Goal: Find contact information: Find contact information

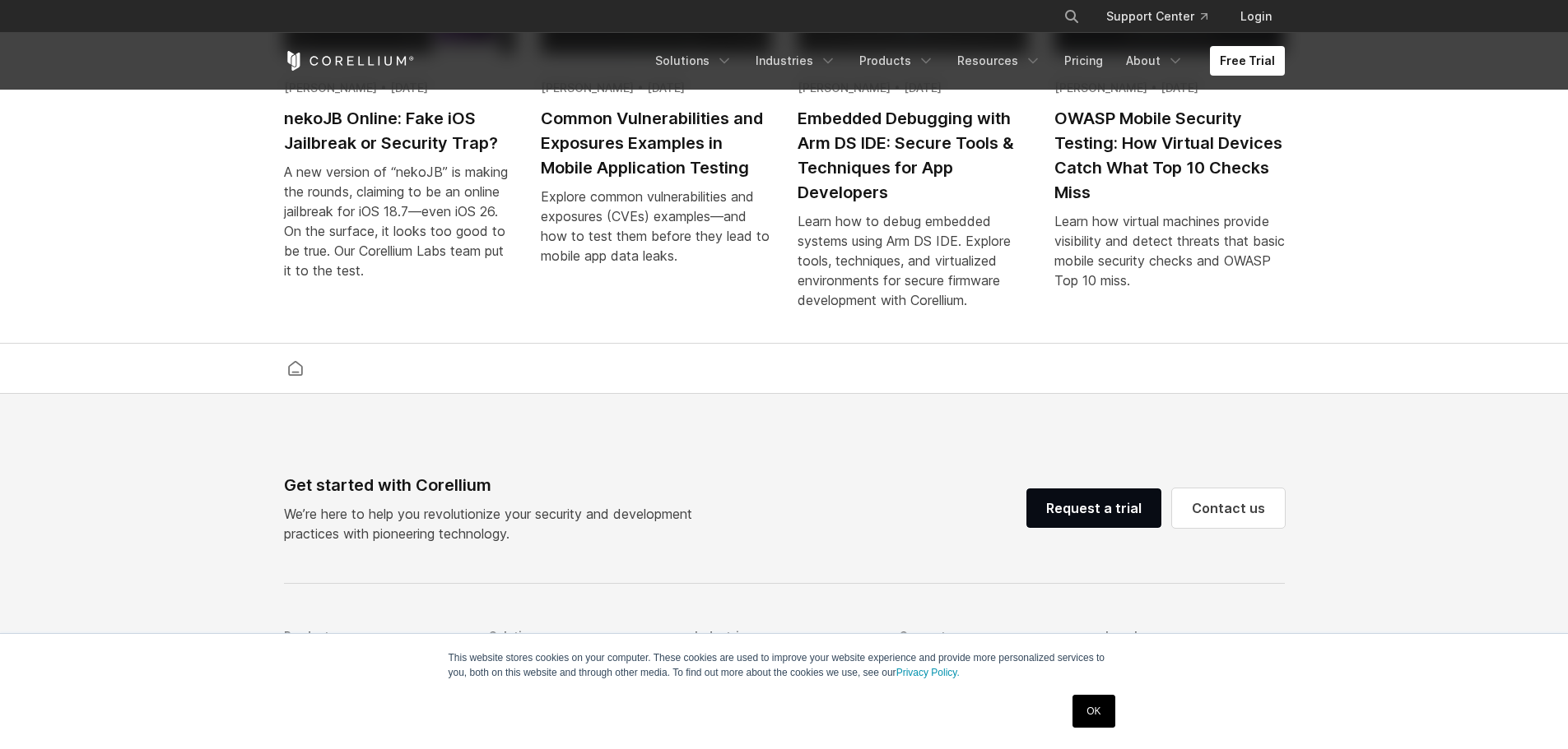
scroll to position [3865, 0]
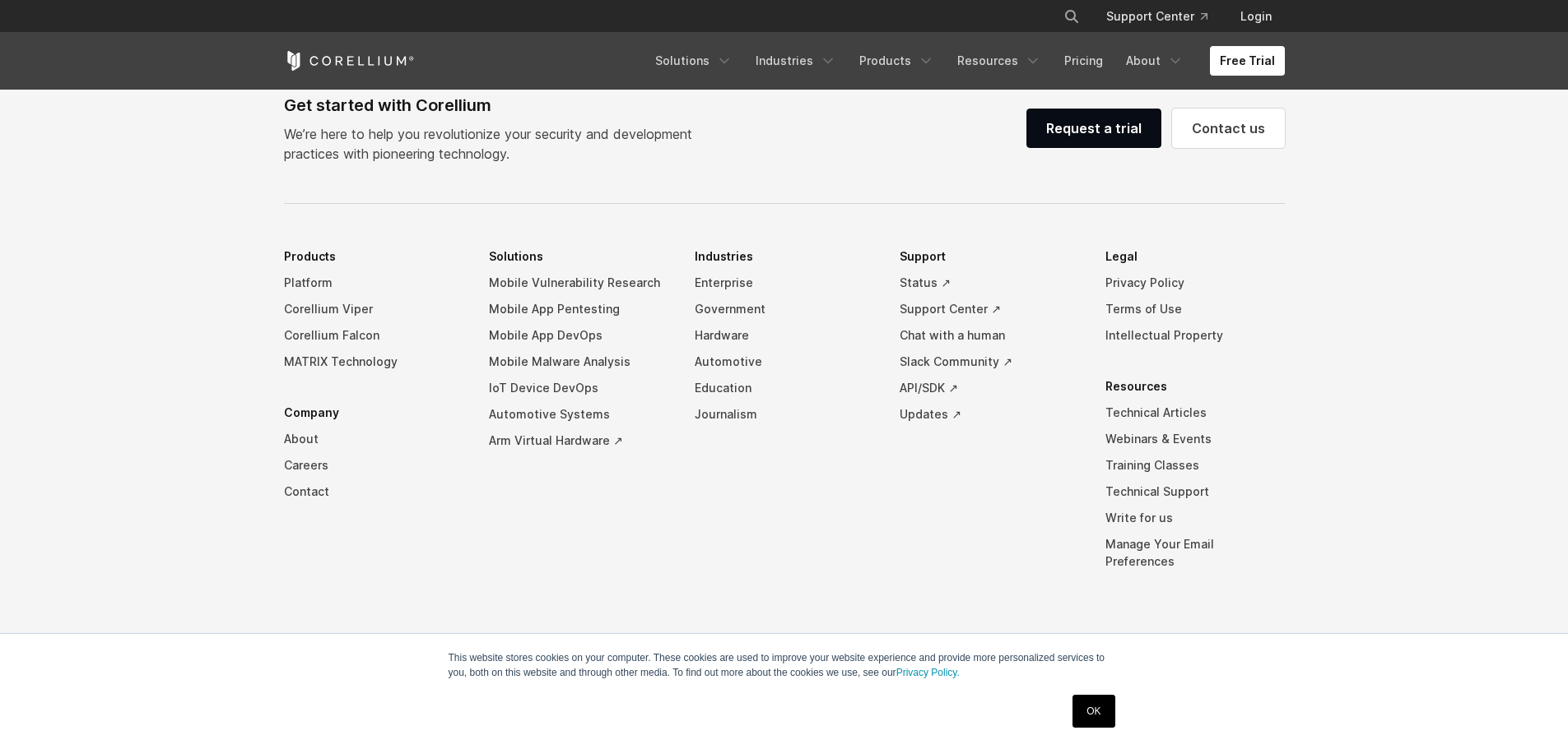
click at [1097, 715] on link "OK" at bounding box center [1094, 712] width 42 height 33
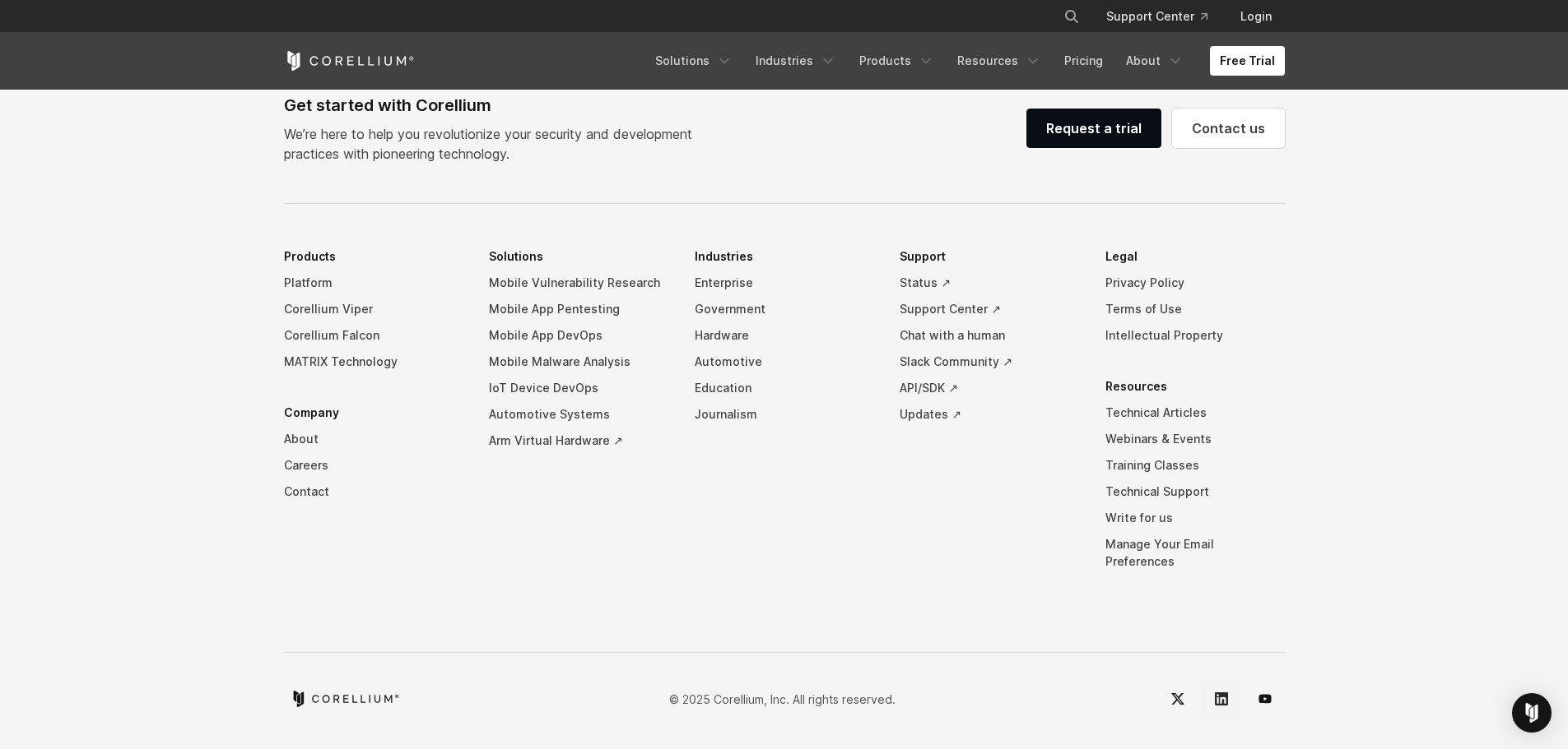
click at [1229, 699] on link "LinkedIn" at bounding box center [1221, 699] width 39 height 39
click at [302, 501] on link "Contact" at bounding box center [374, 491] width 179 height 26
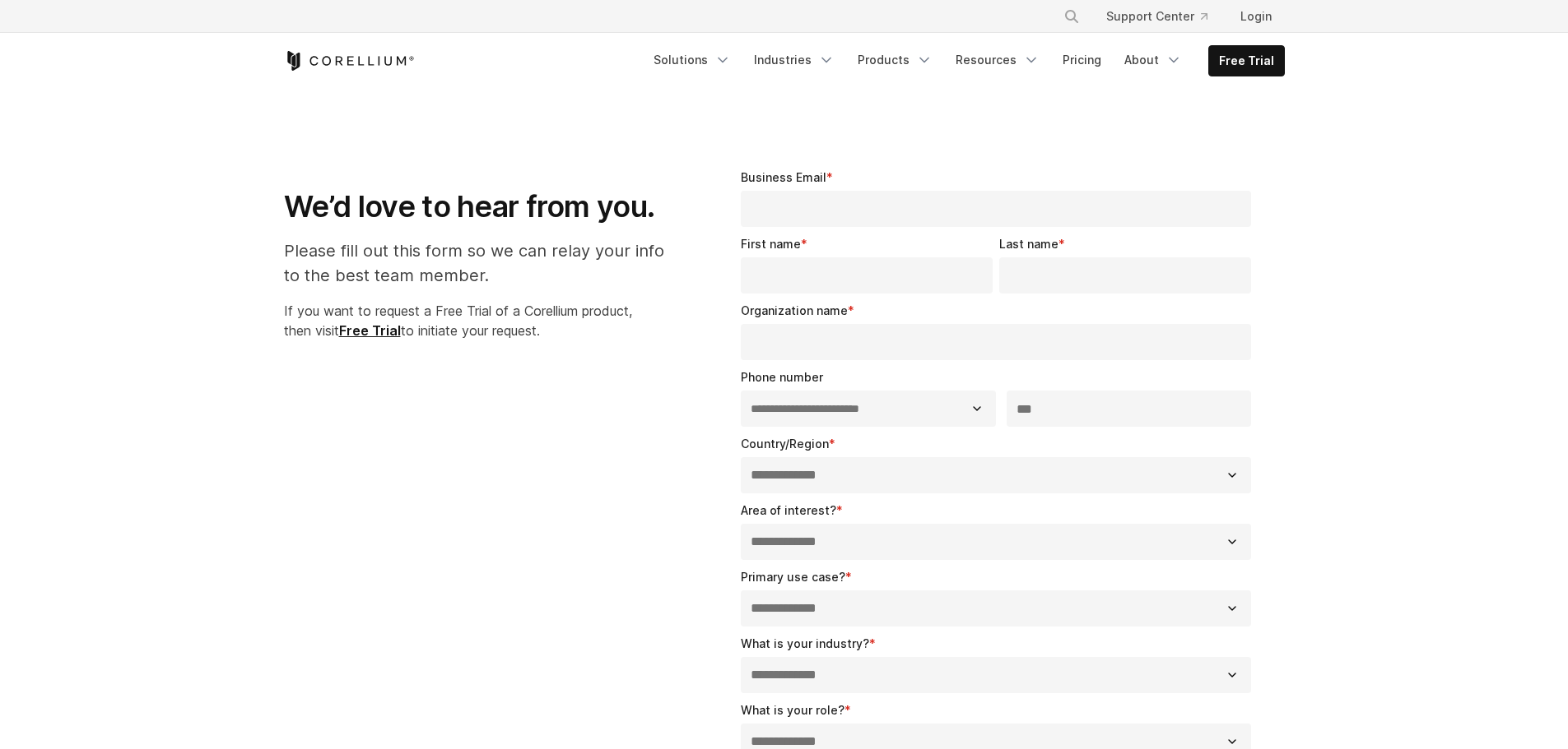
select select "**"
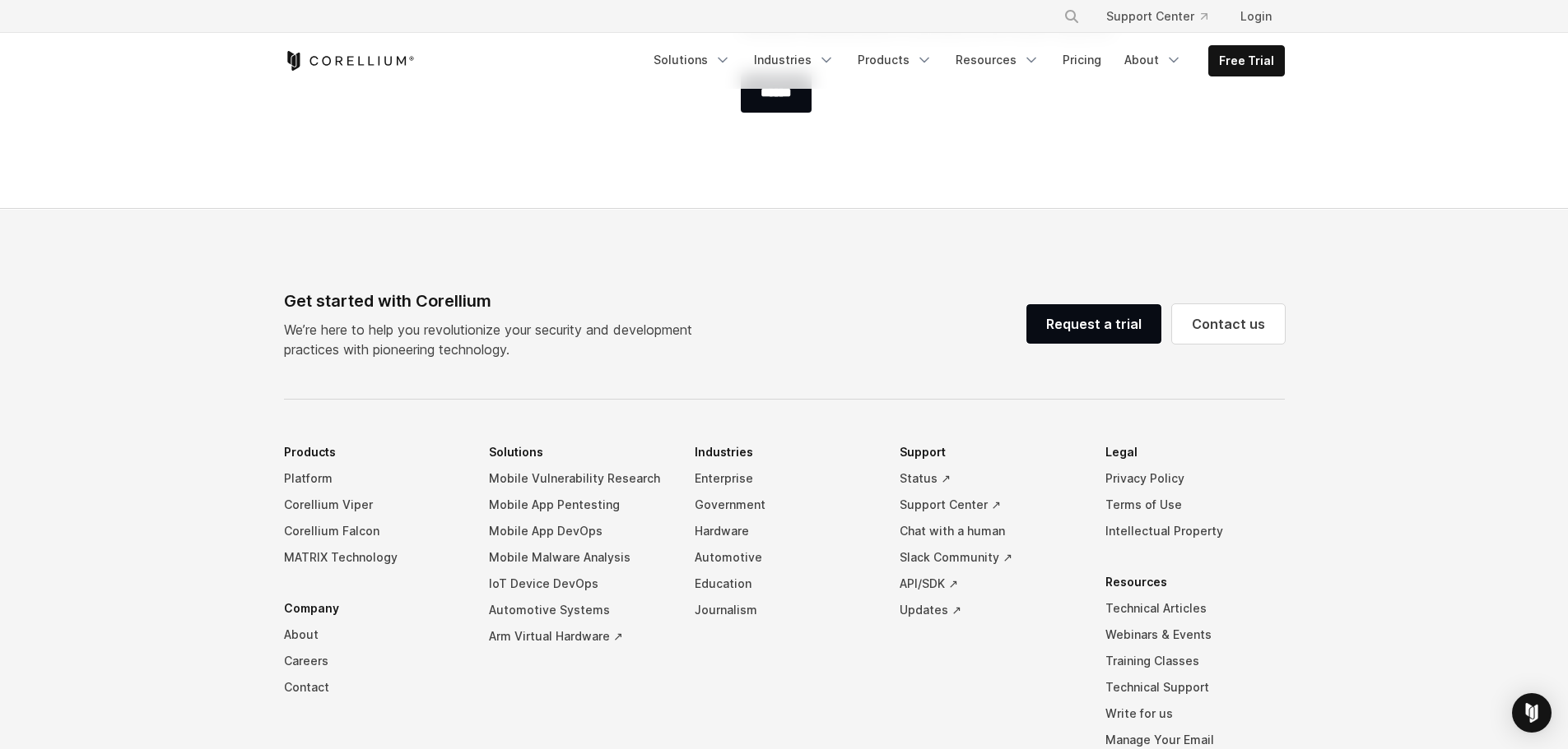
scroll to position [1163, 0]
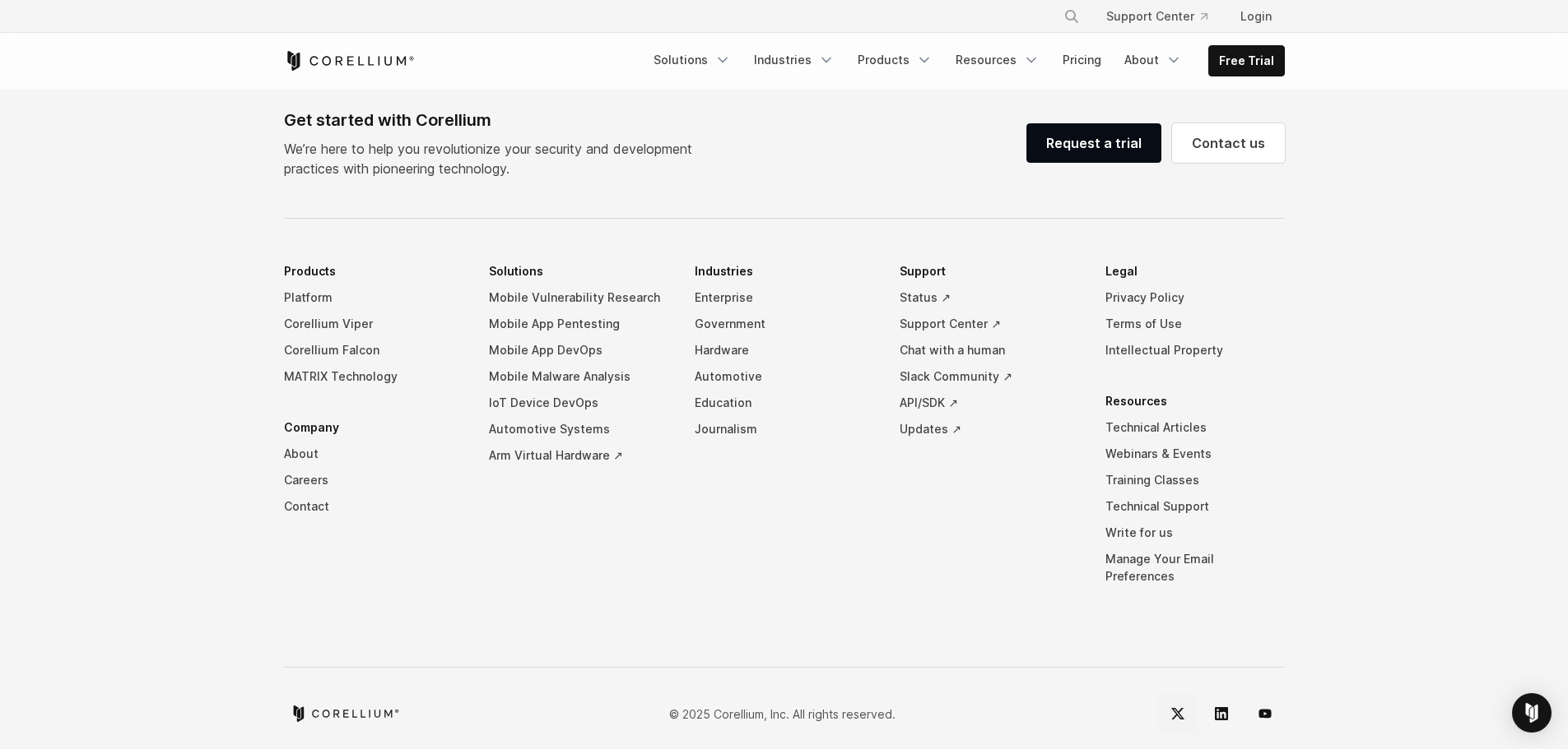
click at [1175, 708] on icon "Twitter" at bounding box center [1178, 714] width 13 height 13
click at [307, 459] on link "About" at bounding box center [374, 454] width 179 height 26
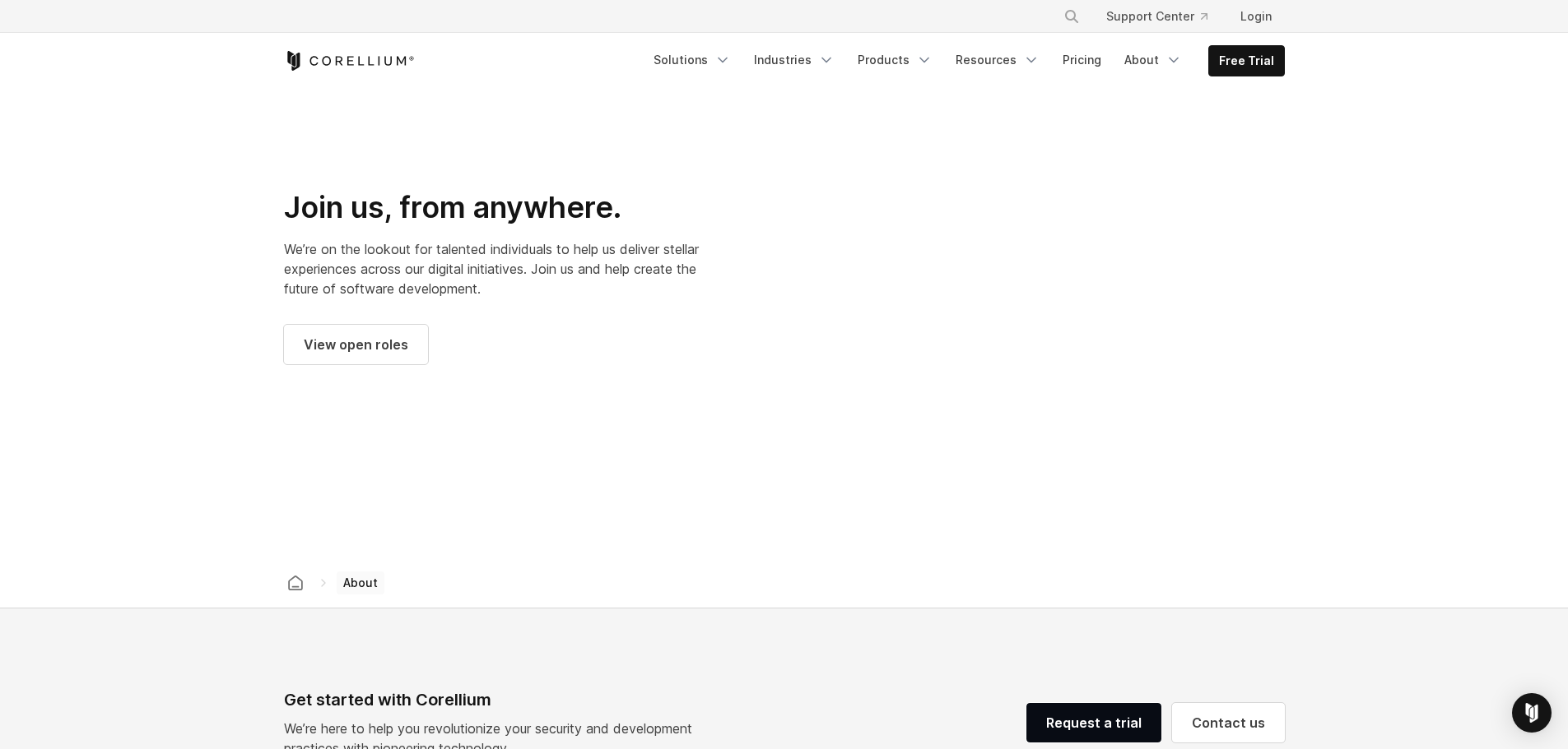
scroll to position [2786, 0]
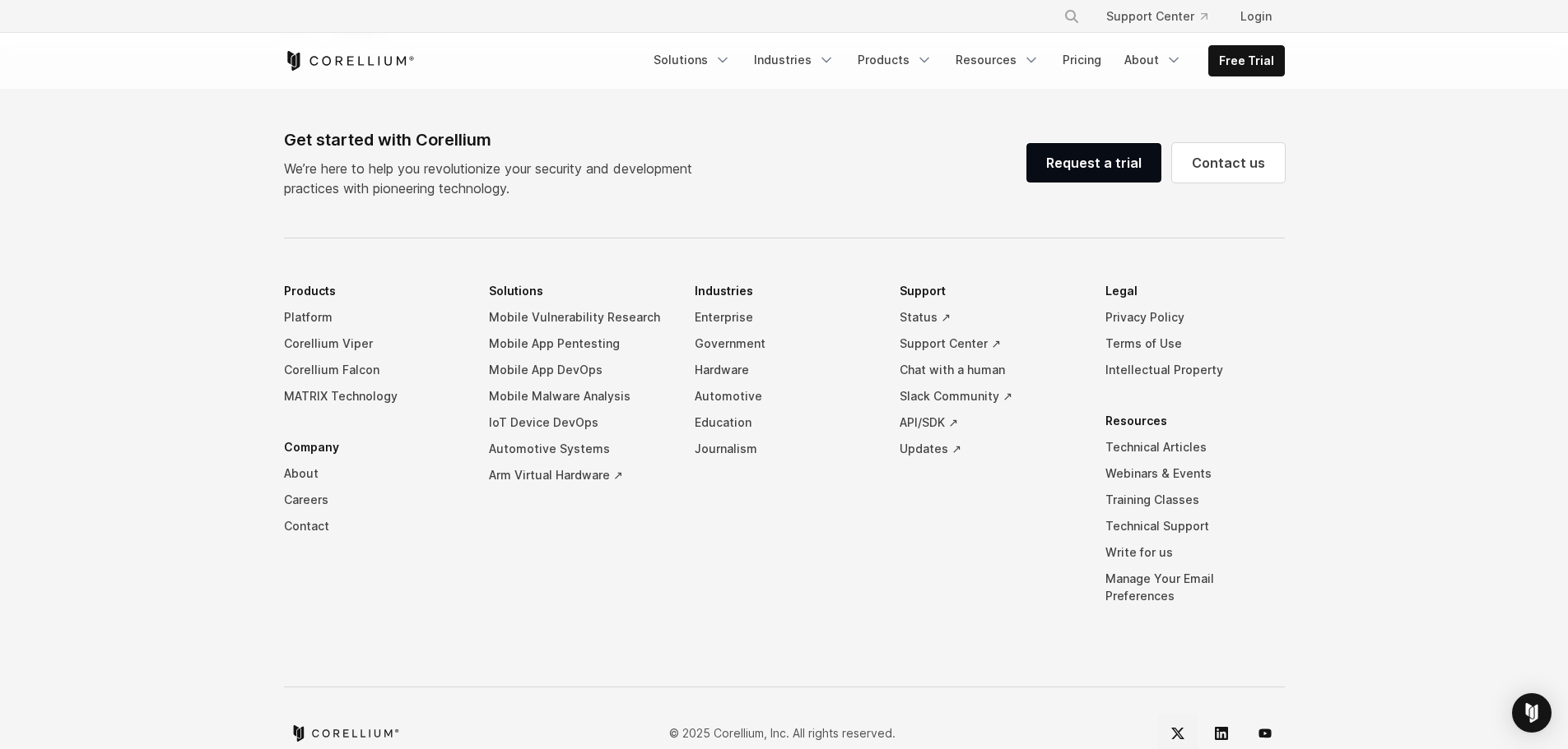
click at [1190, 714] on link "Twitter" at bounding box center [1177, 733] width 39 height 39
click at [1218, 727] on icon "LinkedIn" at bounding box center [1221, 733] width 13 height 13
click at [301, 460] on link "About" at bounding box center [374, 473] width 179 height 26
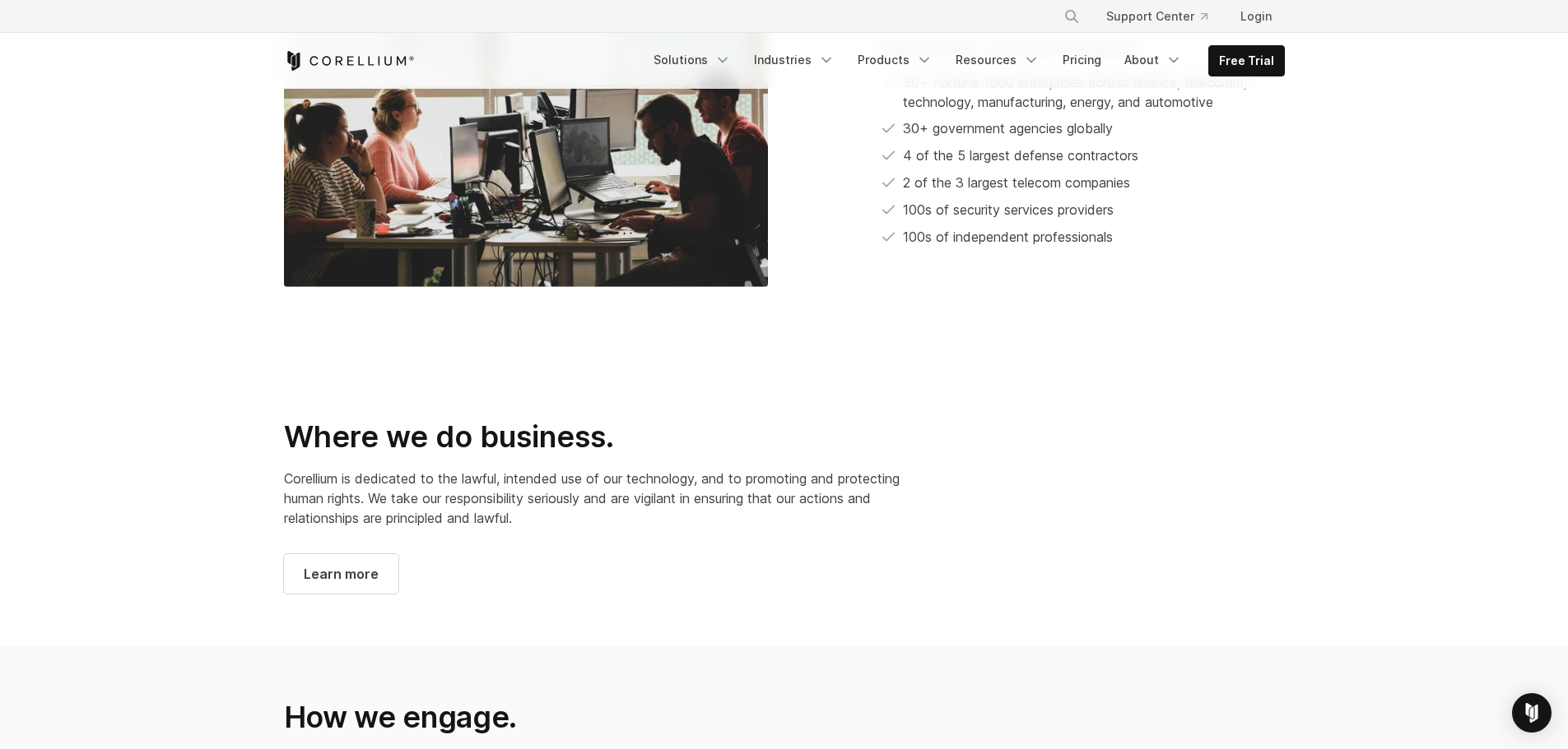
scroll to position [1024, 0]
click at [1159, 64] on link "About" at bounding box center [1152, 60] width 78 height 29
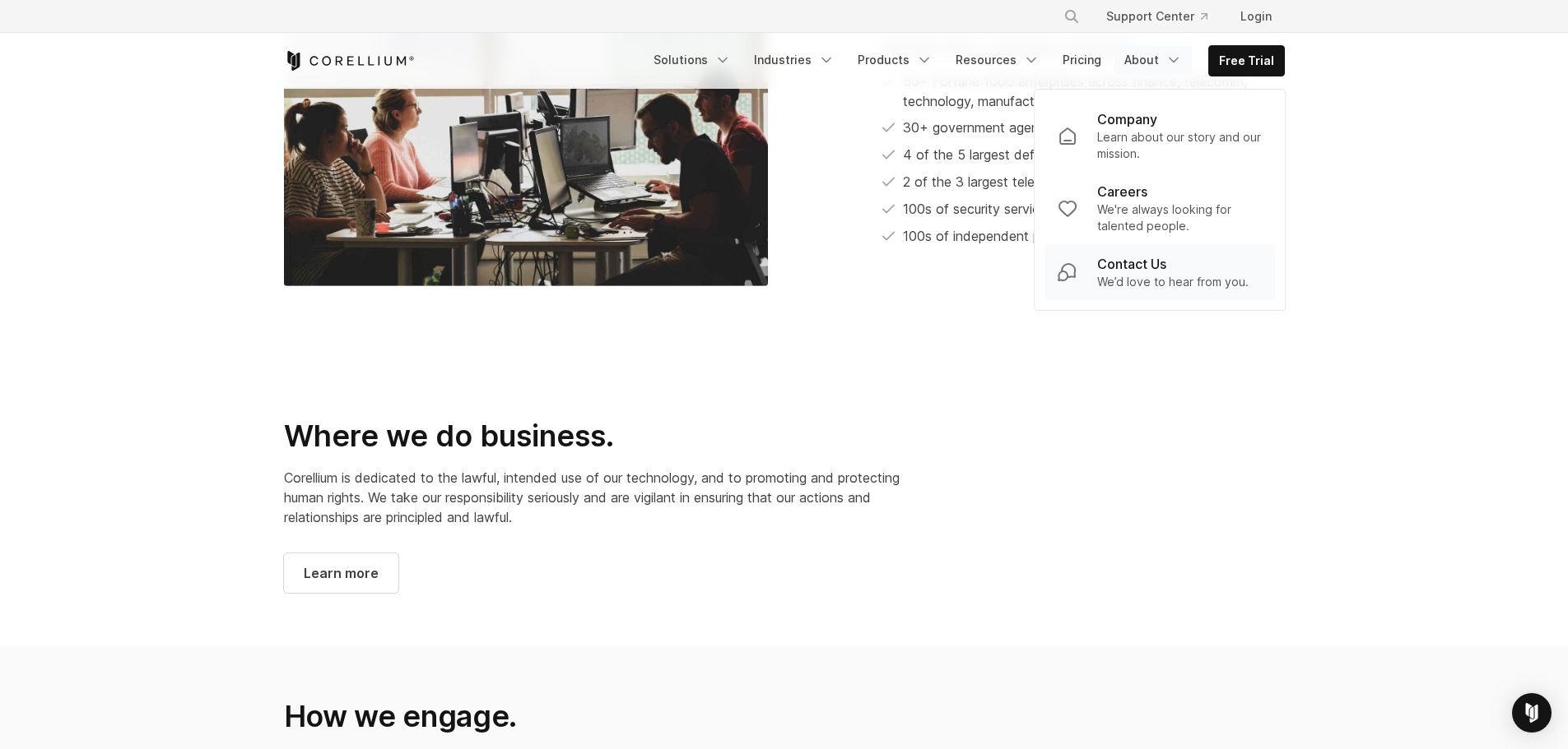
click at [1128, 266] on p "Contact Us" at bounding box center [1132, 264] width 69 height 20
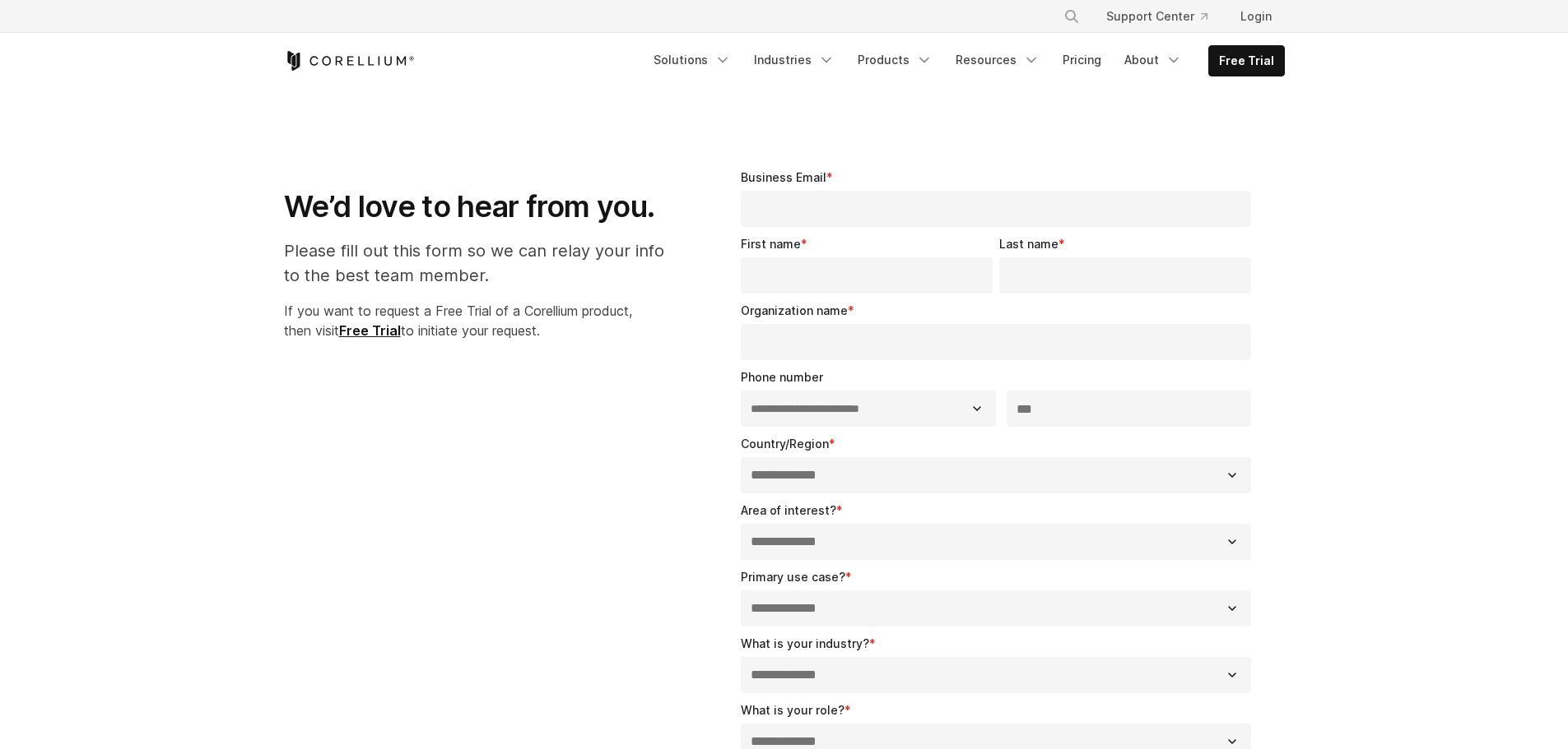
select select "**"
click at [1163, 57] on link "About" at bounding box center [1152, 60] width 78 height 29
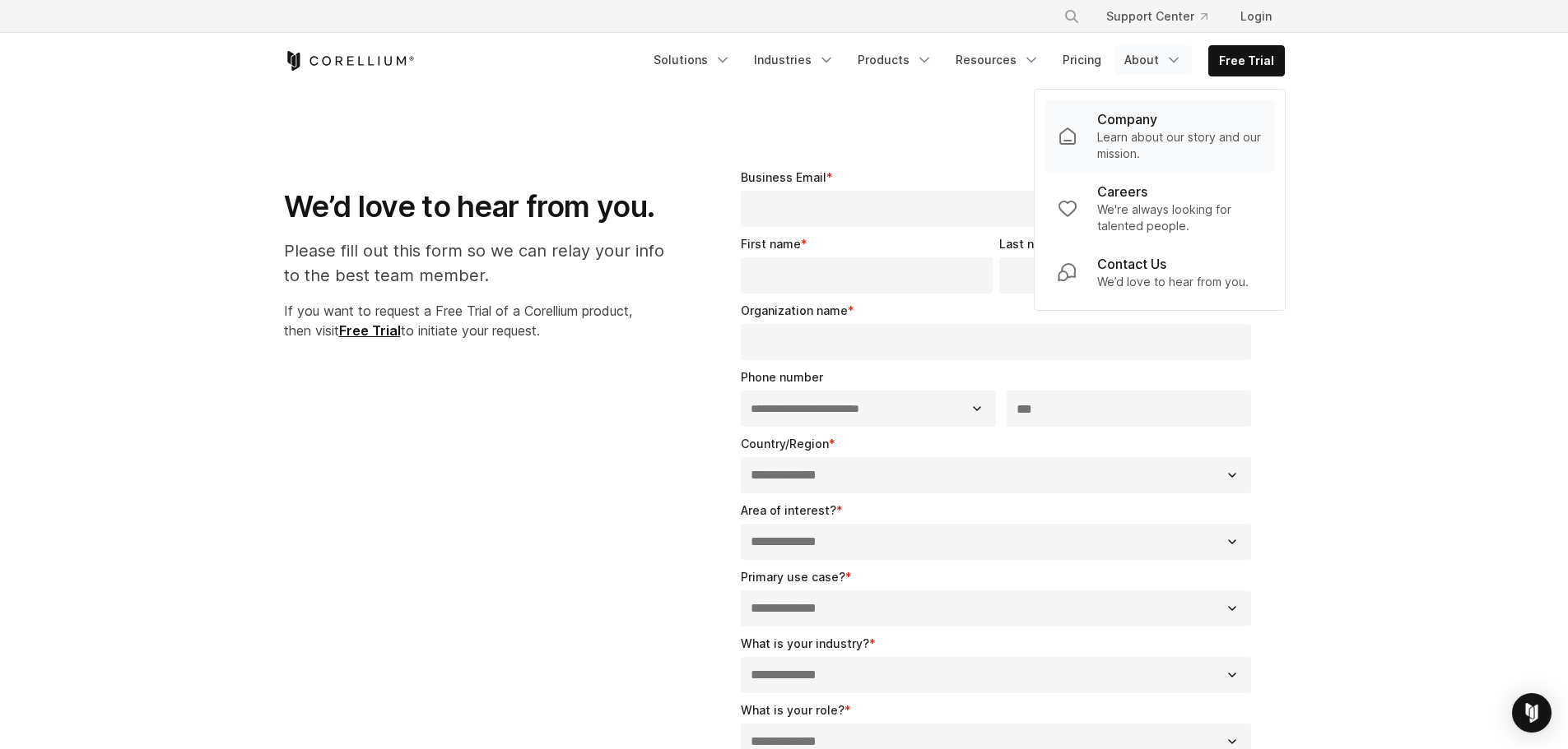
click at [1130, 118] on p "Company" at bounding box center [1128, 120] width 60 height 20
